Goal: Find specific page/section: Find specific page/section

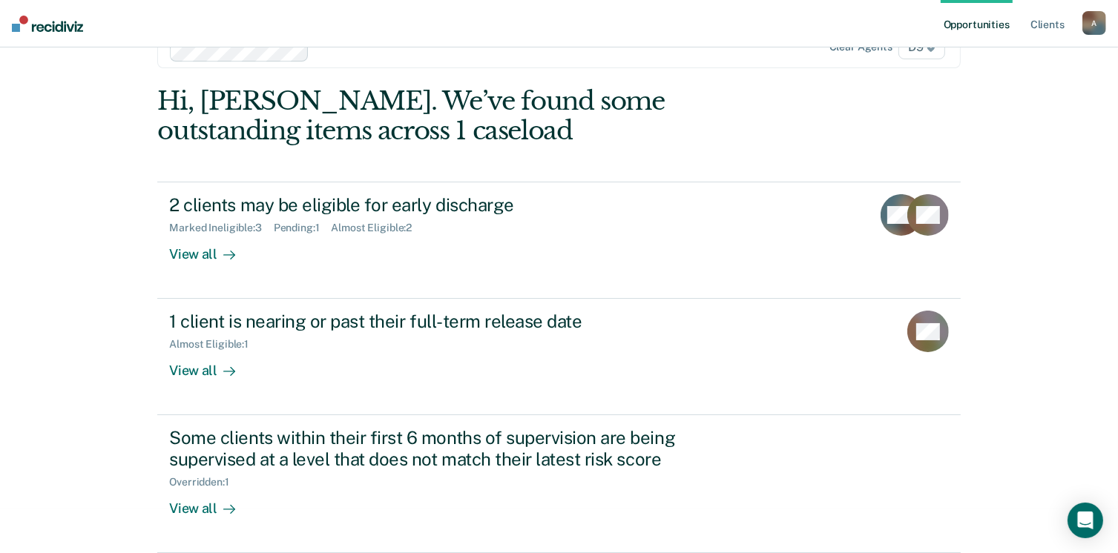
scroll to position [114, 0]
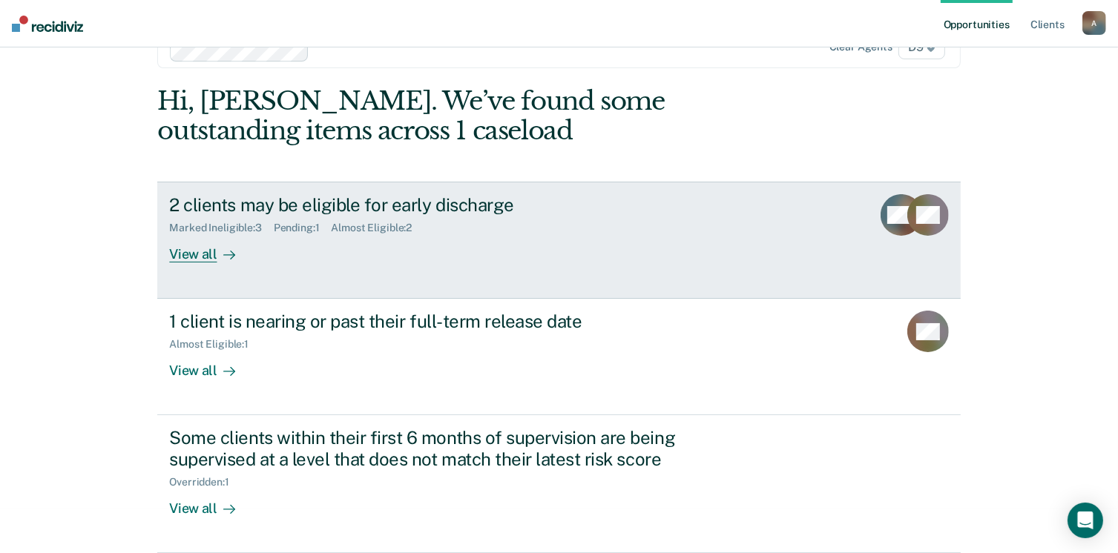
click at [211, 246] on div "View all" at bounding box center [210, 248] width 83 height 29
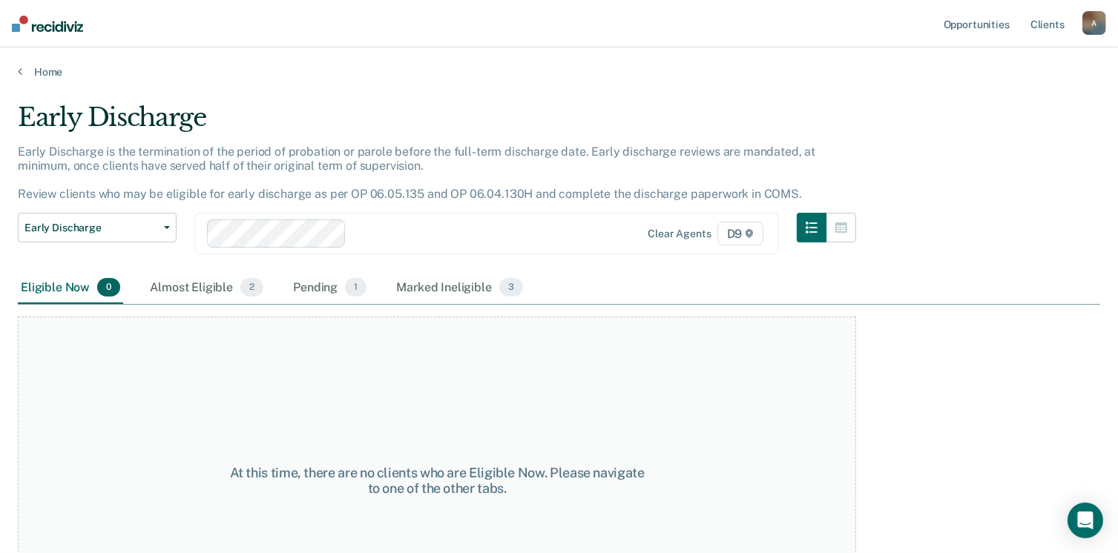
click at [22, 77] on icon at bounding box center [20, 71] width 4 height 12
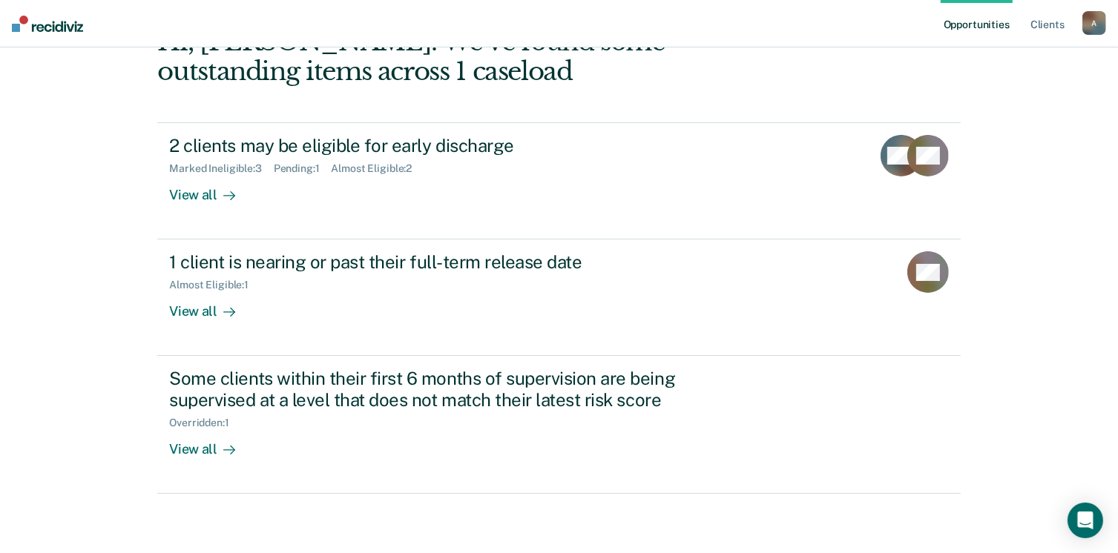
scroll to position [260, 0]
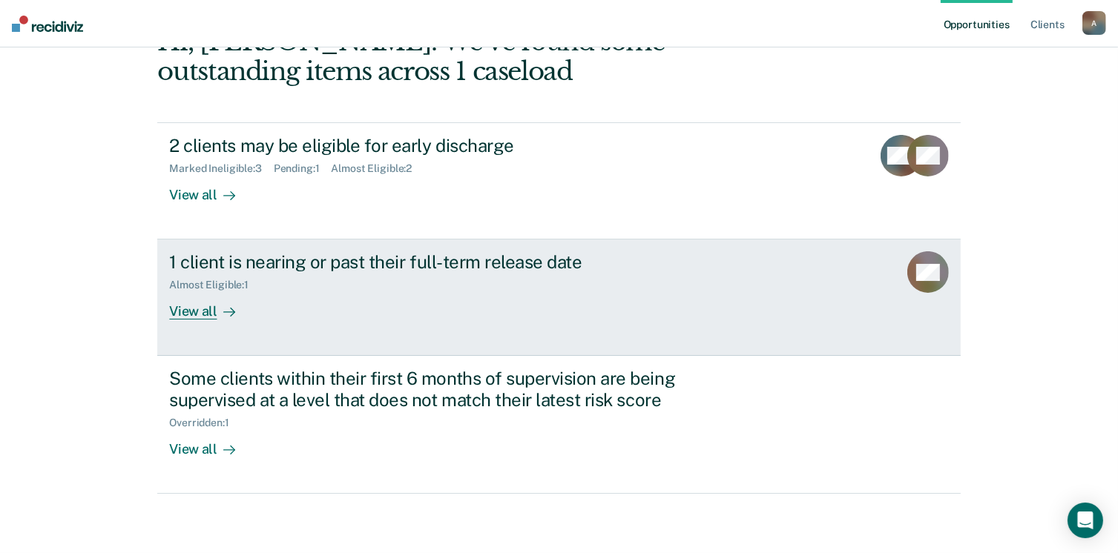
click at [195, 291] on div "View all" at bounding box center [210, 305] width 83 height 29
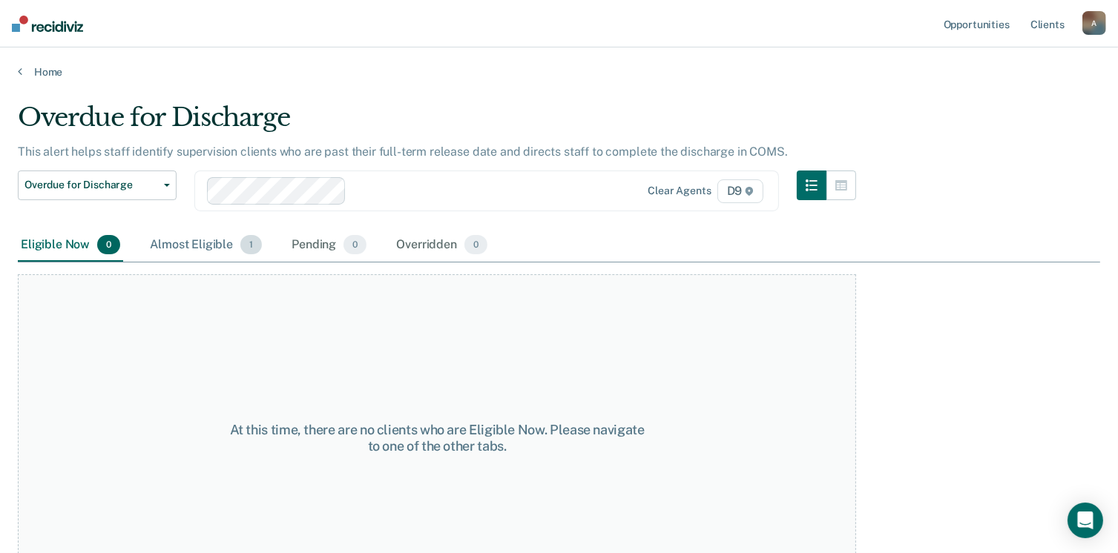
click at [259, 262] on div "Almost Eligible 1" at bounding box center [206, 245] width 118 height 33
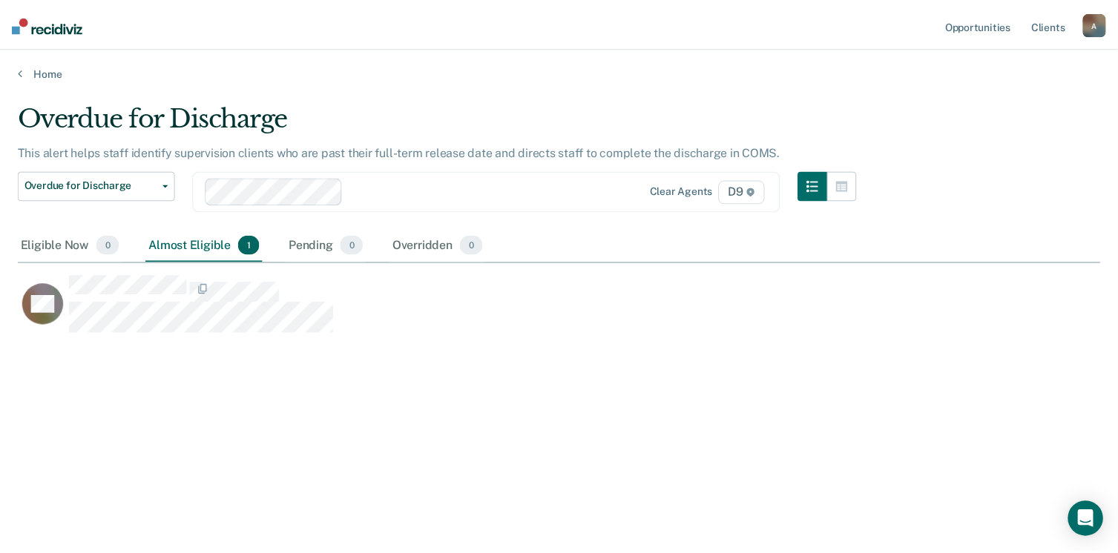
scroll to position [275, 1073]
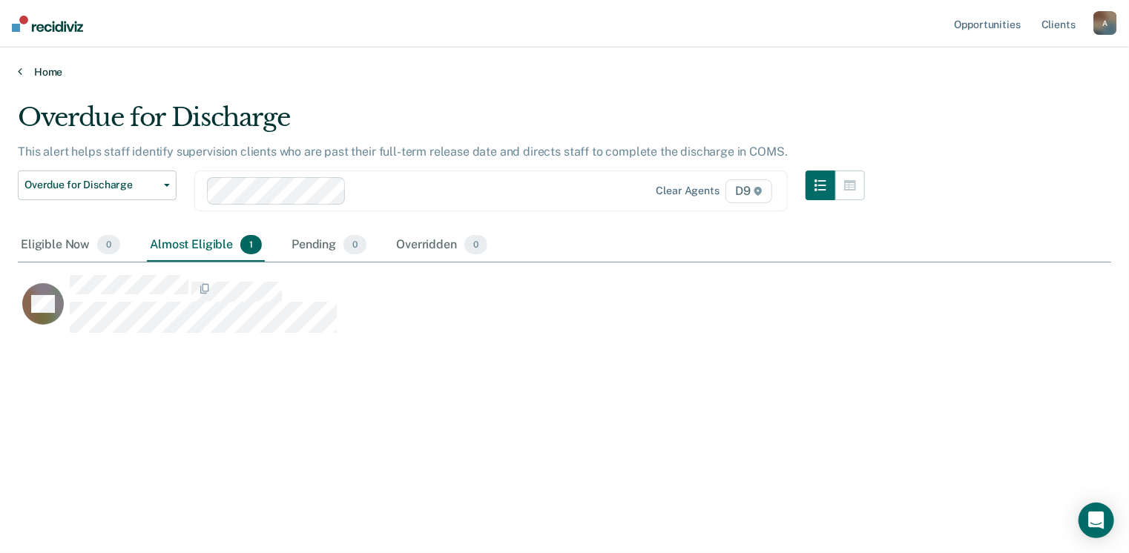
click at [22, 77] on icon at bounding box center [20, 71] width 4 height 12
